Goal: Task Accomplishment & Management: Use online tool/utility

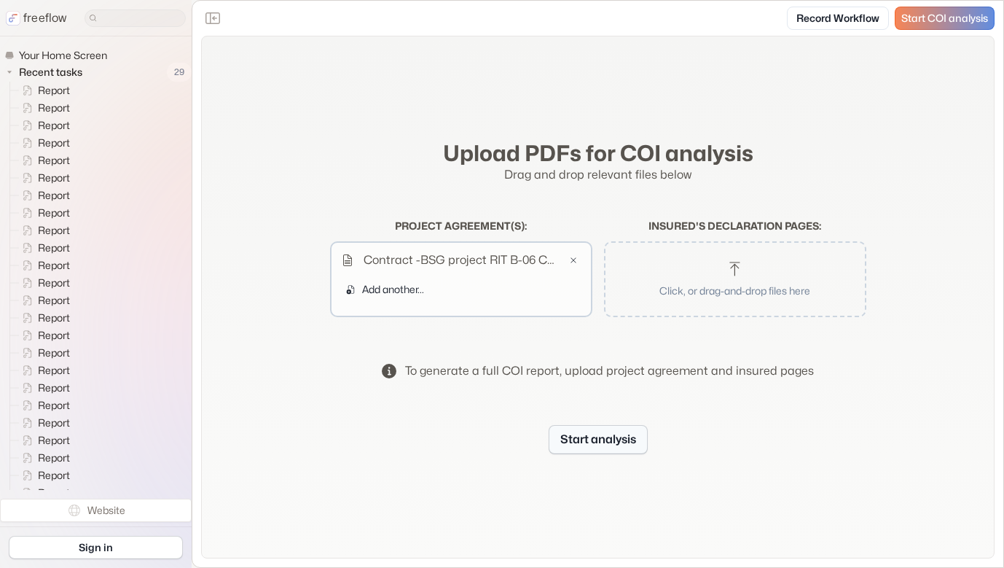
click at [601, 445] on button "Start analysis" at bounding box center [598, 439] width 99 height 29
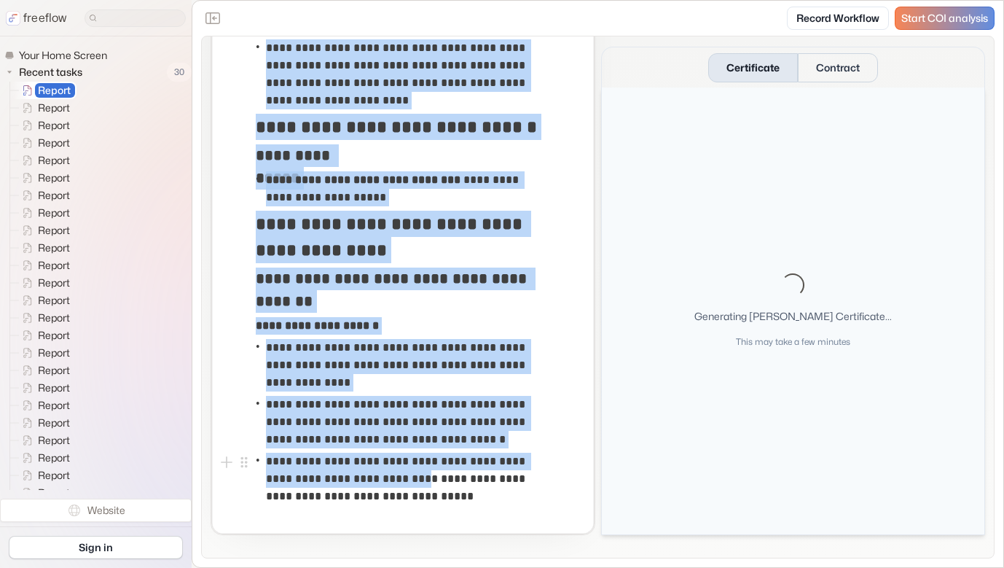
scroll to position [2010, 0]
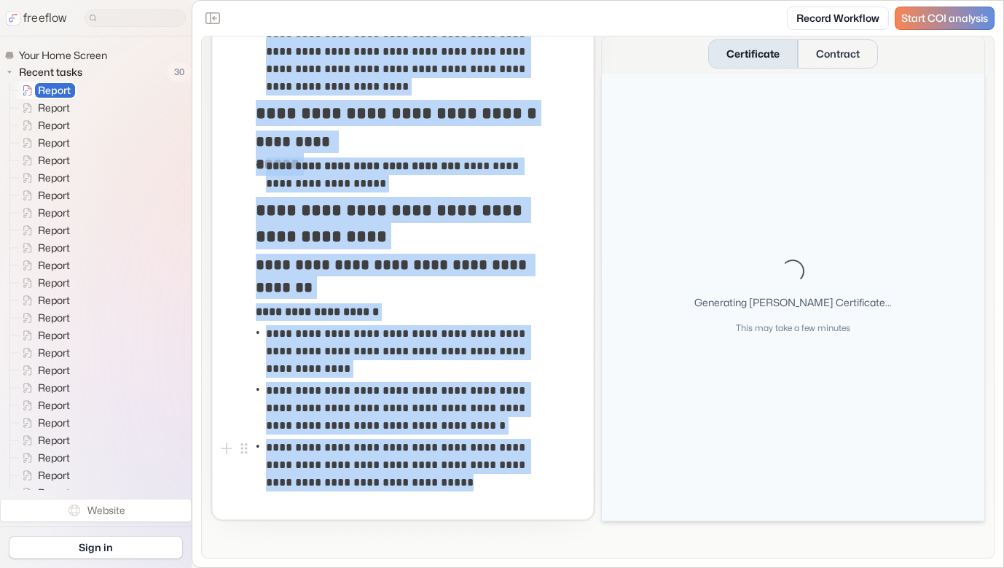
drag, startPoint x: 257, startPoint y: 160, endPoint x: 437, endPoint y: 491, distance: 375.7
click at [825, 52] on button "Contract" at bounding box center [838, 53] width 80 height 29
click at [740, 53] on button "Certificate" at bounding box center [753, 53] width 90 height 29
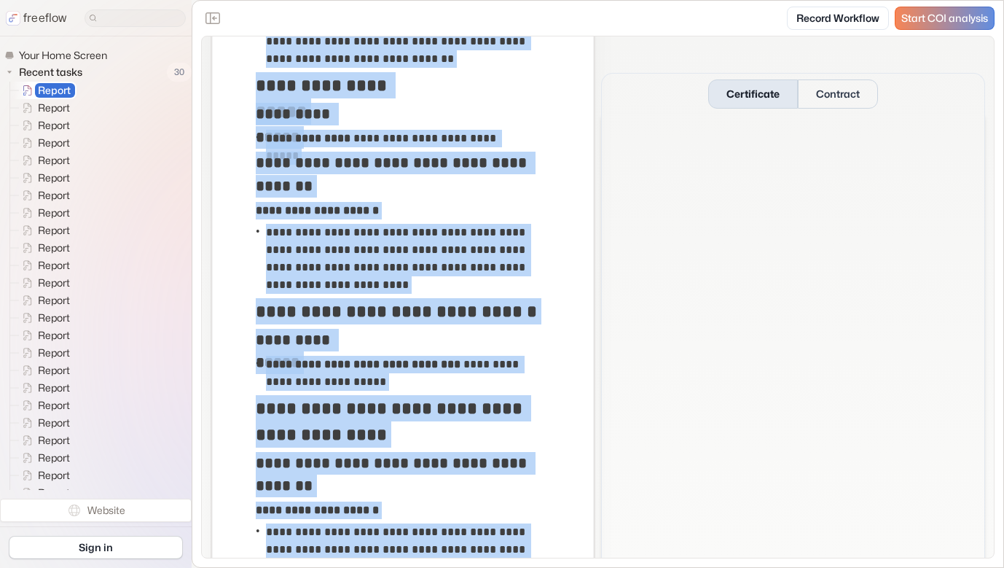
scroll to position [1791, 0]
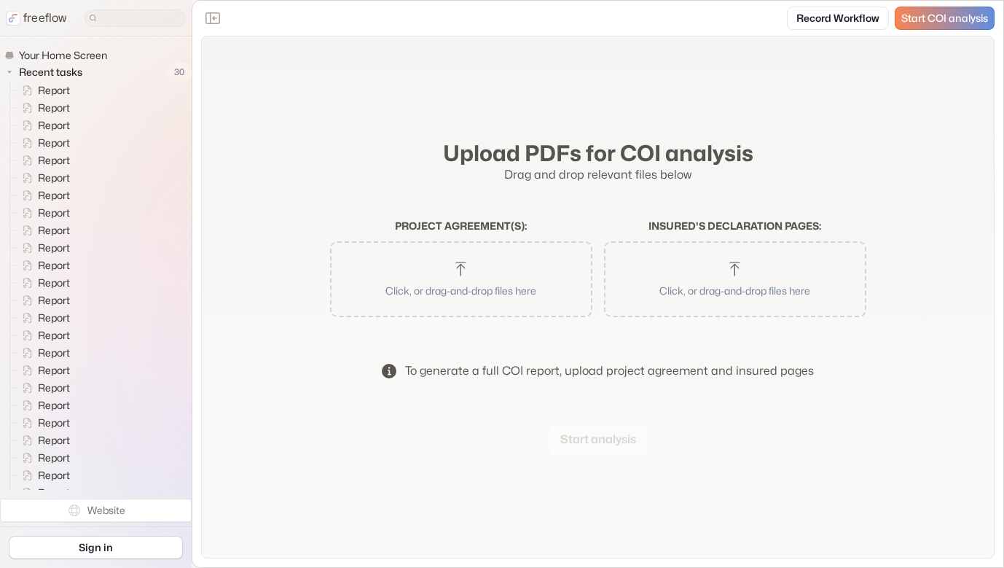
click at [477, 262] on button "Click, or drag-and-drop files here" at bounding box center [461, 279] width 248 height 61
click at [611, 434] on button "Start analysis" at bounding box center [598, 439] width 99 height 29
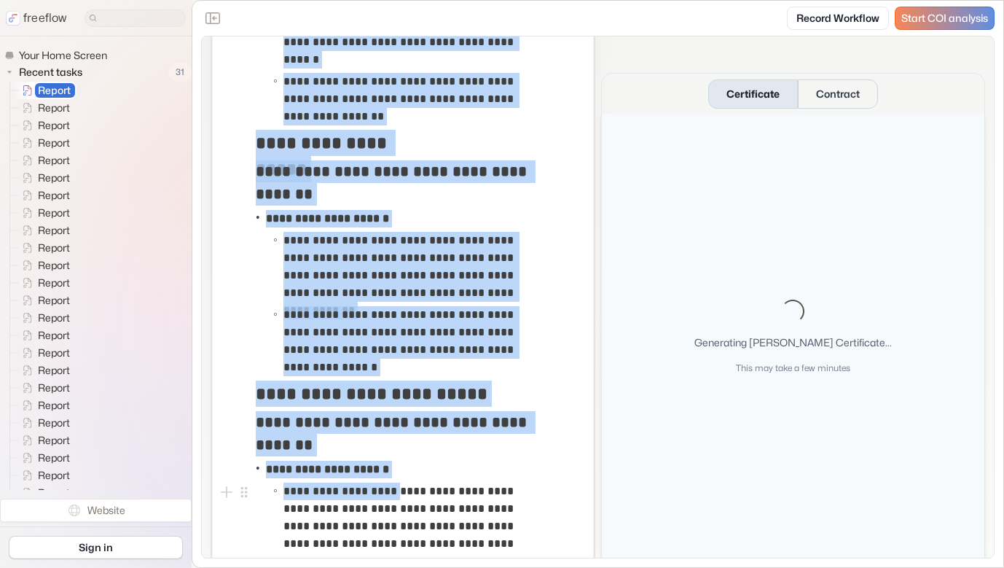
scroll to position [2930, 0]
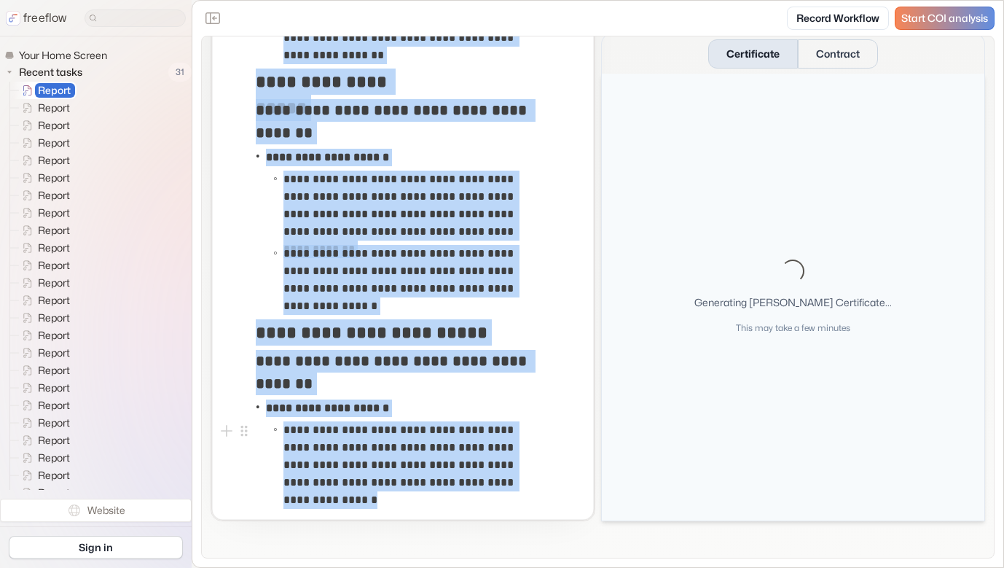
drag, startPoint x: 256, startPoint y: 153, endPoint x: 460, endPoint y: 489, distance: 393.1
copy div "**********"
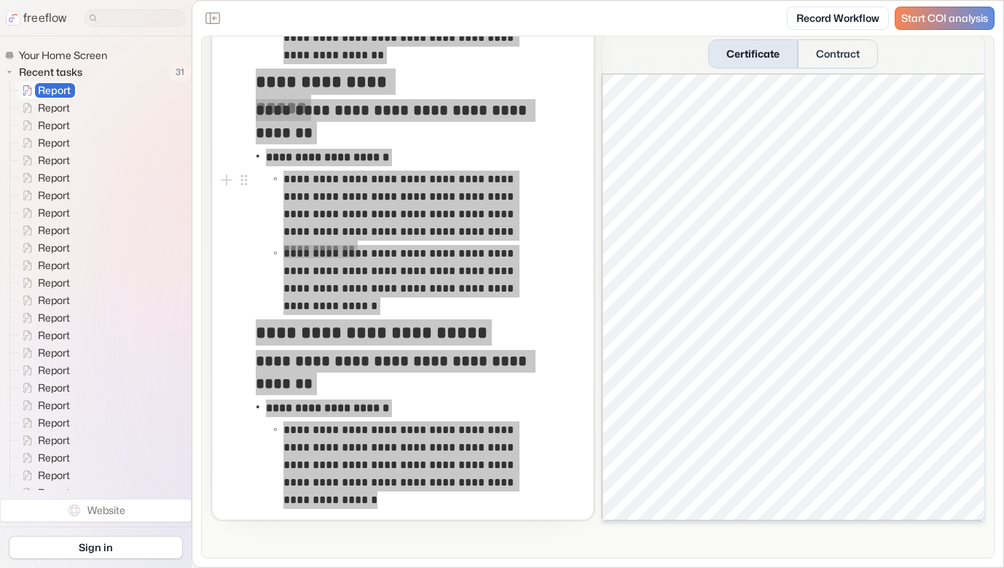
scroll to position [0, 0]
